Goal: Check status: Check status

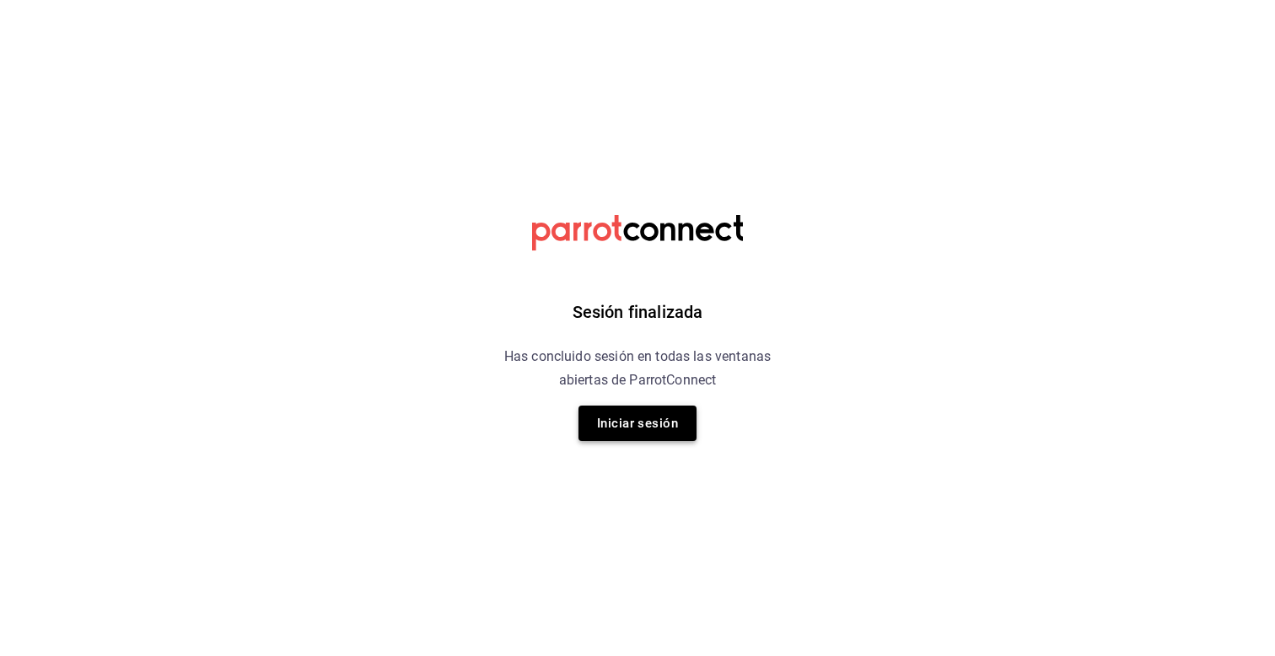
click at [637, 420] on button "Iniciar sesión" at bounding box center [638, 423] width 118 height 35
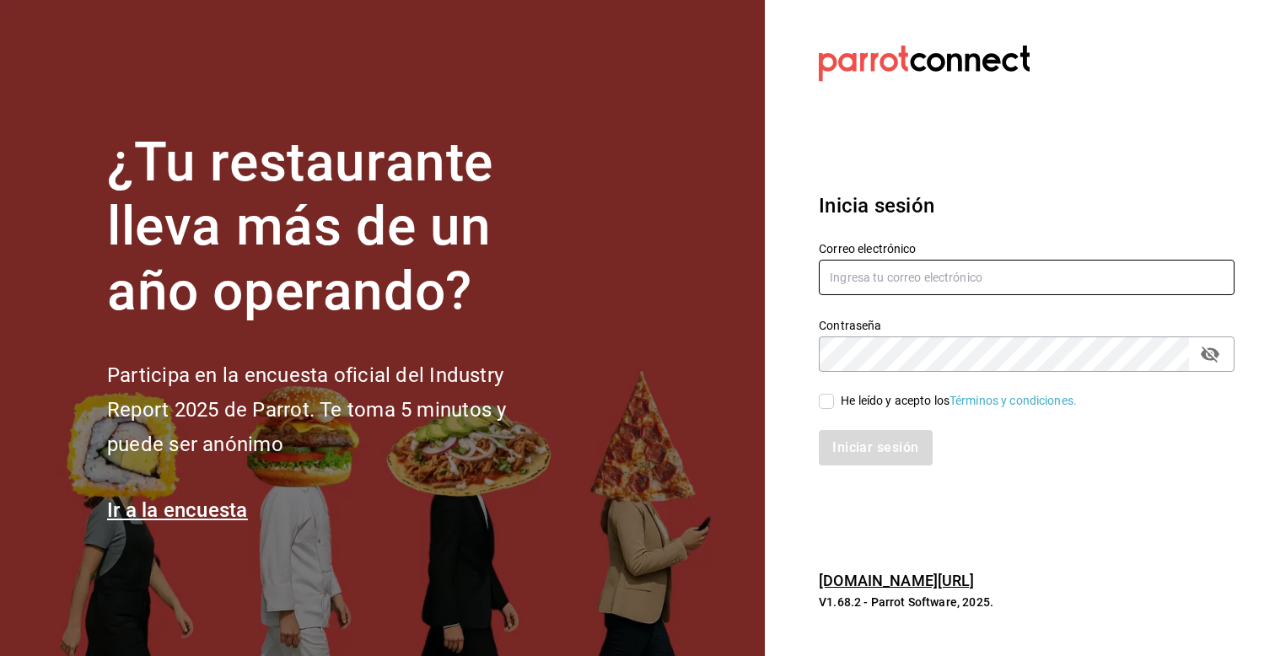
click at [864, 285] on input "text" at bounding box center [1027, 277] width 416 height 35
type input "[PERSON_NAME][EMAIL_ADDRESS][PERSON_NAME][DOMAIN_NAME]"
click at [827, 403] on input "He leído y acepto los Términos y condiciones." at bounding box center [826, 401] width 15 height 15
checkbox input "true"
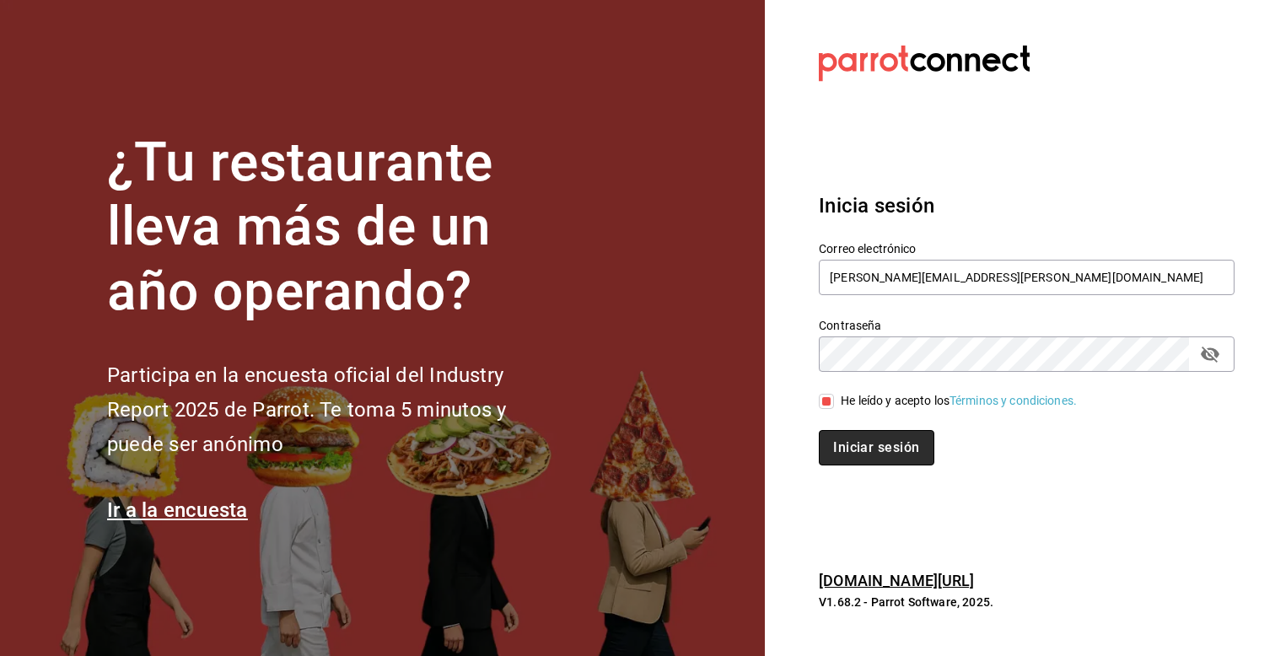
click at [848, 449] on button "Iniciar sesión" at bounding box center [876, 447] width 115 height 35
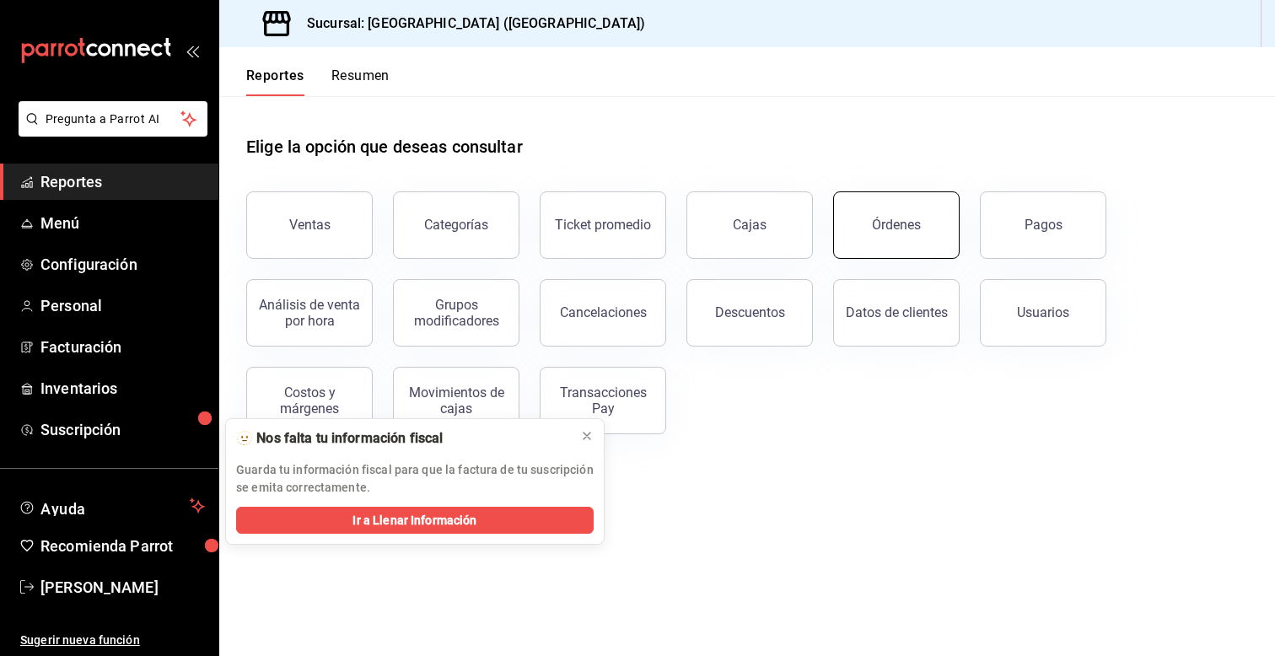
click at [851, 220] on button "Órdenes" at bounding box center [896, 224] width 127 height 67
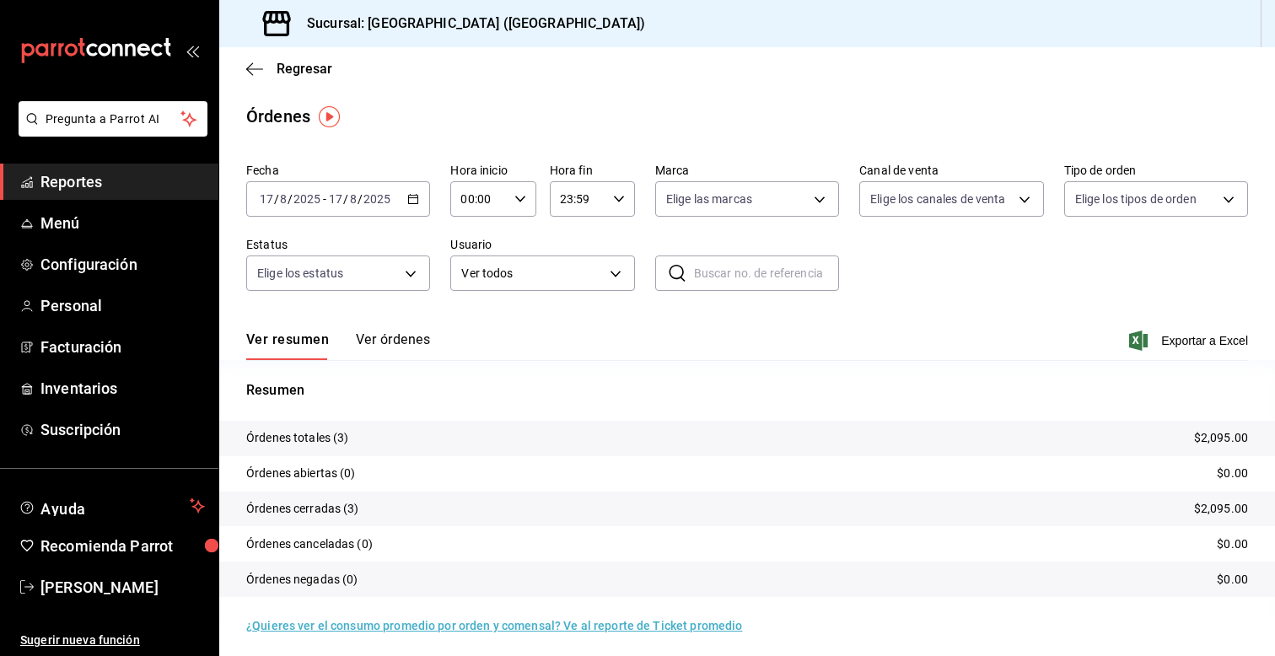
click at [408, 200] on icon "button" at bounding box center [413, 199] width 12 height 12
click at [338, 245] on span "Hoy" at bounding box center [326, 250] width 131 height 18
